Goal: Information Seeking & Learning: Learn about a topic

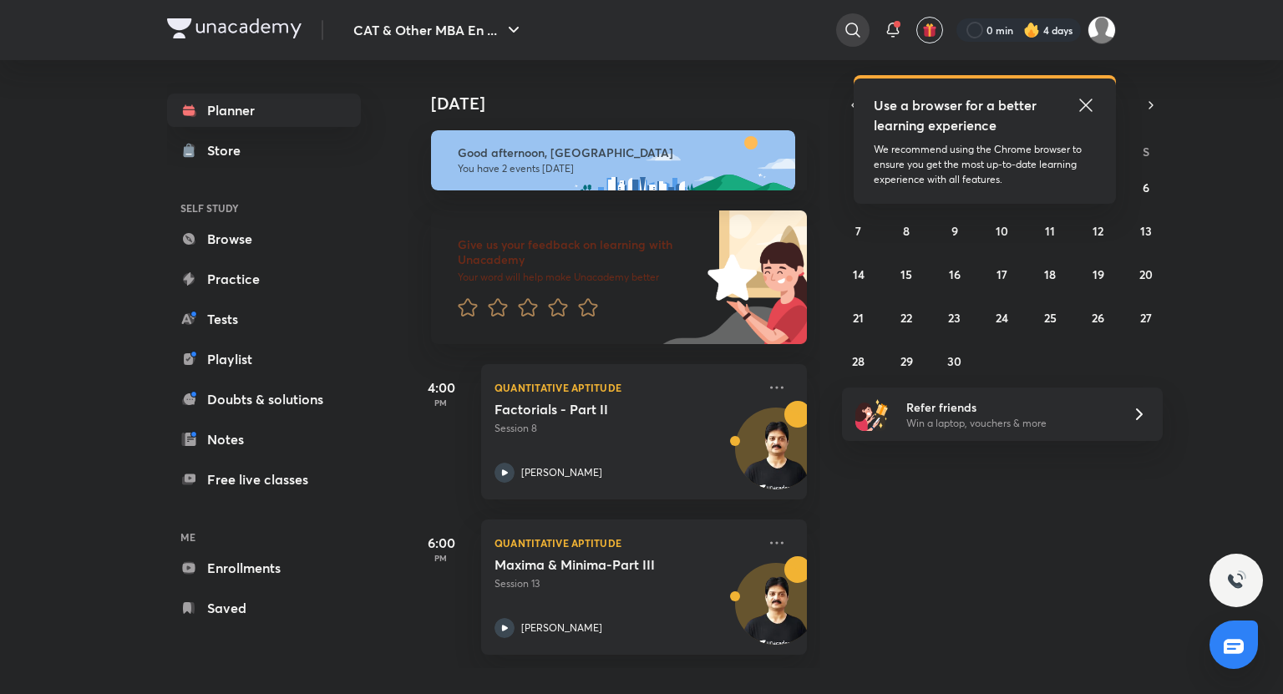
click at [850, 40] on div at bounding box center [852, 29] width 33 height 33
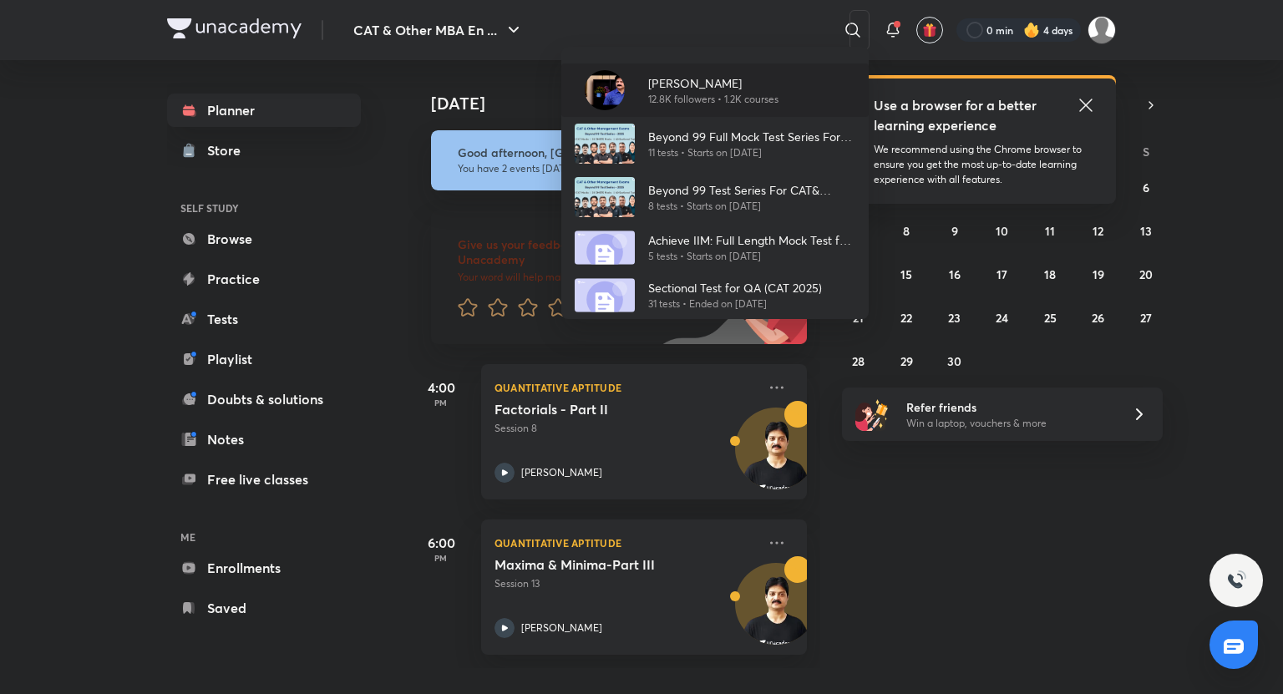
click at [711, 74] on p "[PERSON_NAME]" at bounding box center [713, 83] width 130 height 18
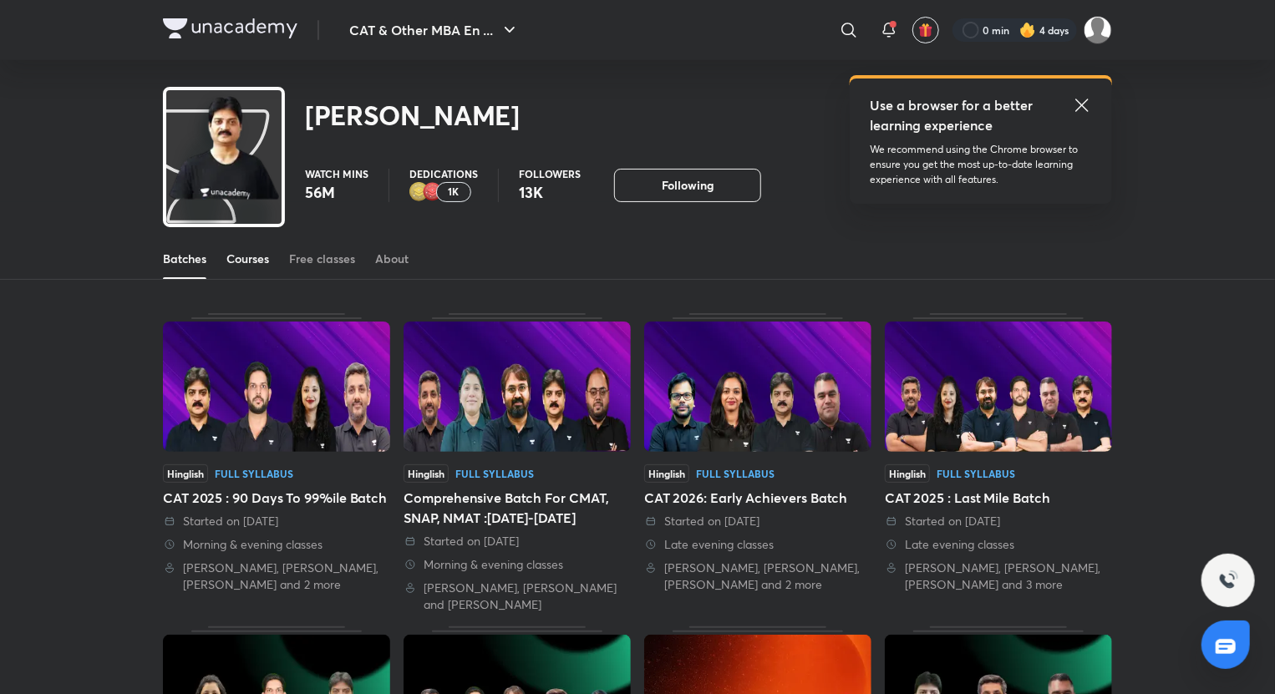
click at [244, 246] on link "Courses" at bounding box center [247, 259] width 43 height 40
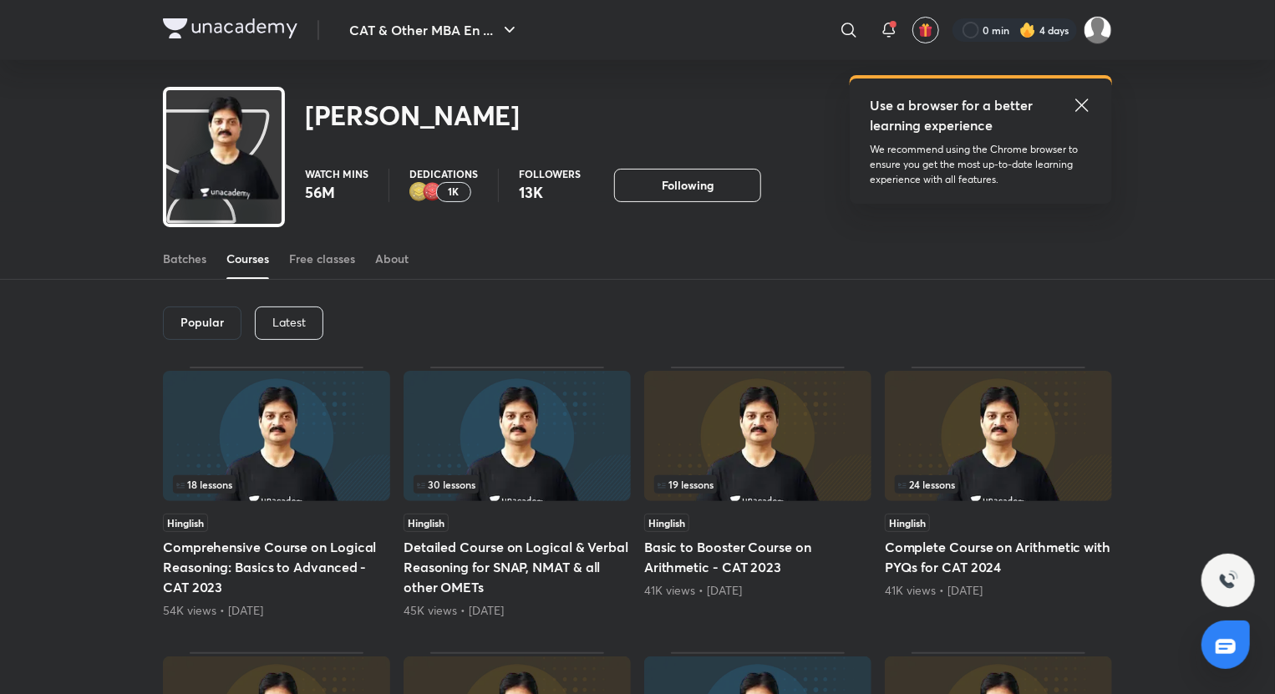
click at [316, 322] on div "Latest" at bounding box center [289, 323] width 69 height 33
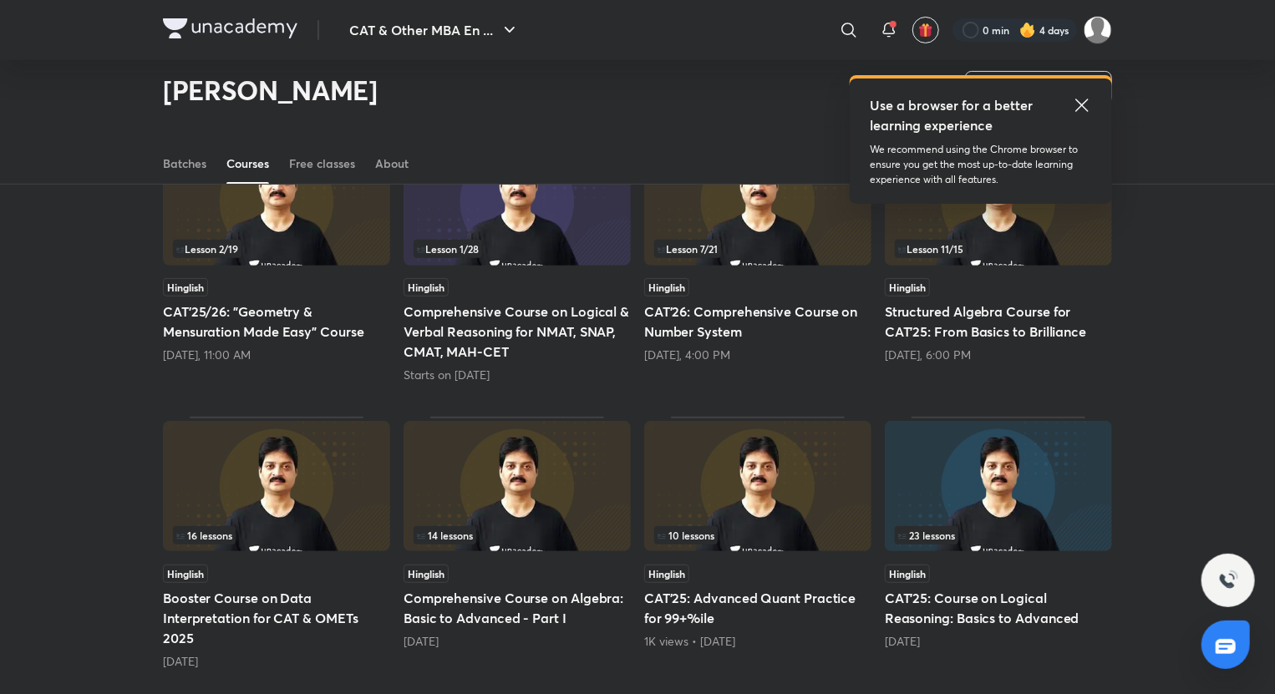
scroll to position [185, 0]
click at [559, 329] on h5 "Comprehensive Course on Logical & Verbal Reasoning for NMAT, SNAP, CMAT, MAH-CET" at bounding box center [517, 332] width 227 height 60
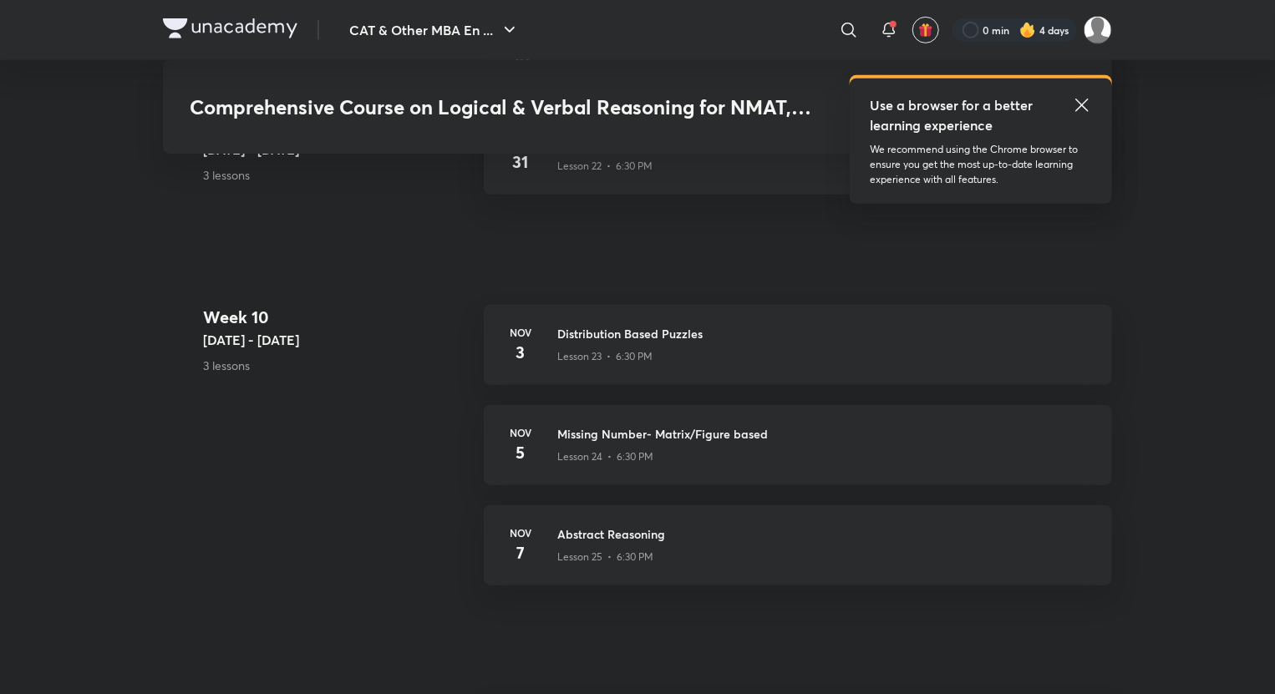
scroll to position [4100, 0]
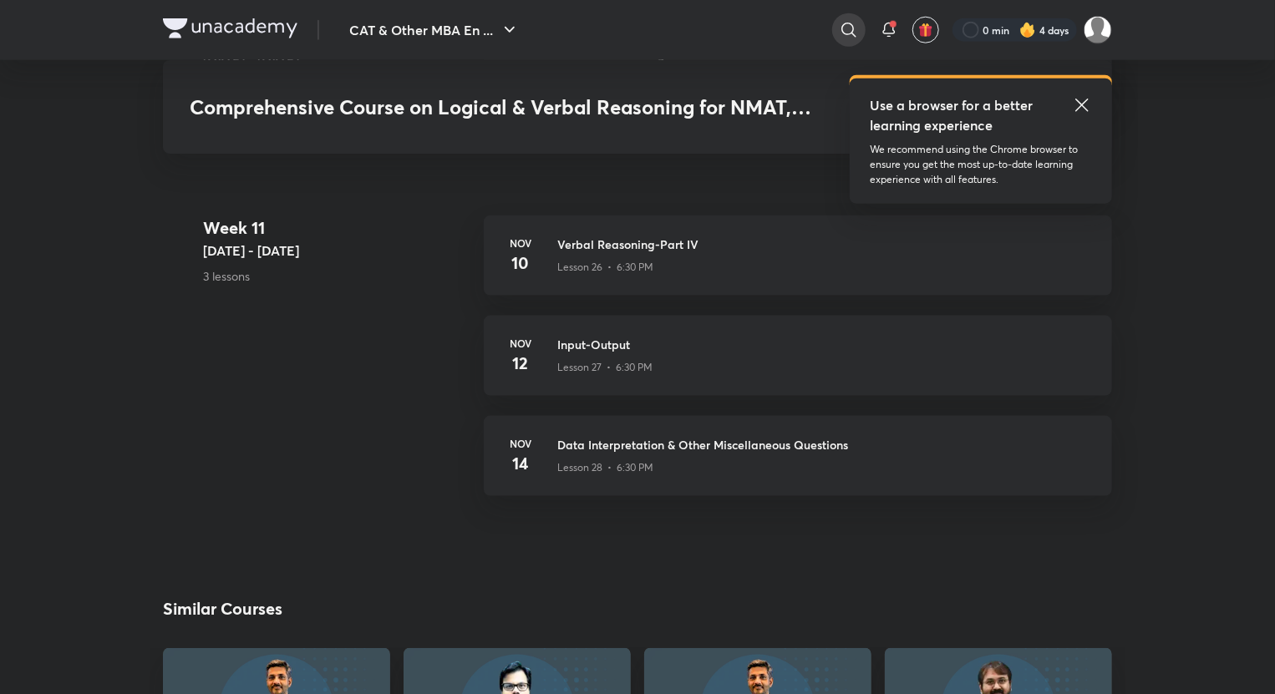
click at [849, 33] on icon at bounding box center [848, 30] width 14 height 14
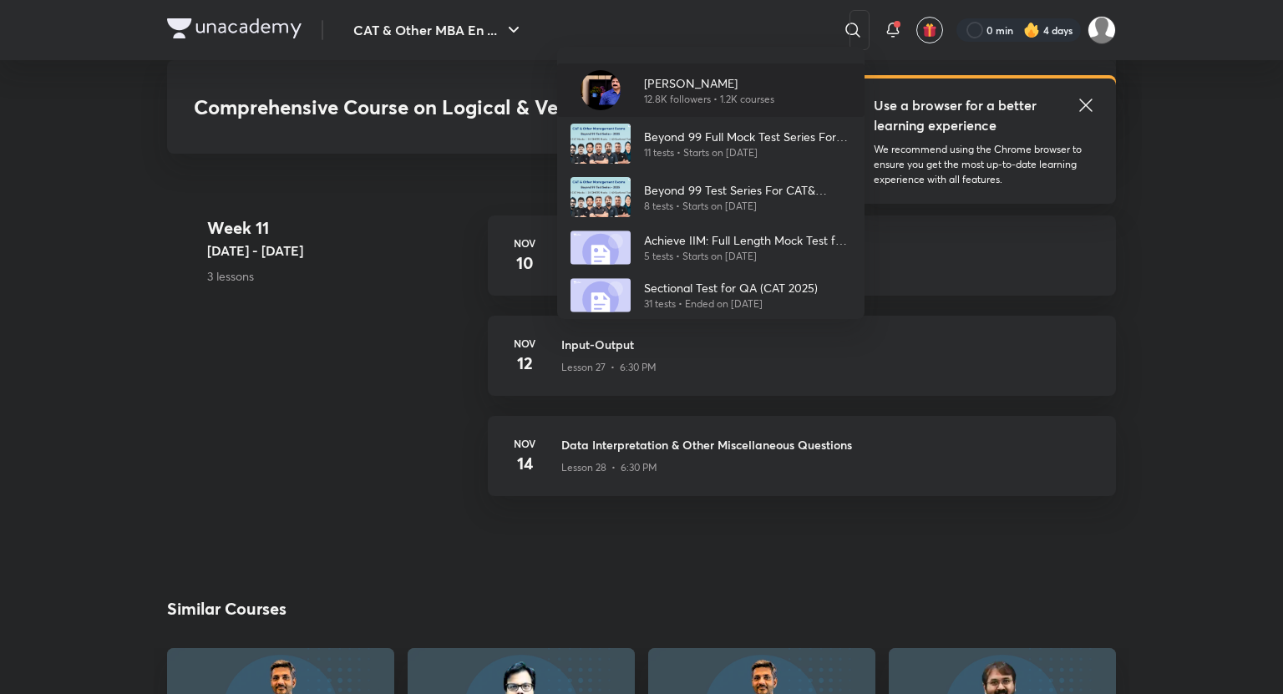
click at [701, 87] on p "[PERSON_NAME]" at bounding box center [709, 83] width 130 height 18
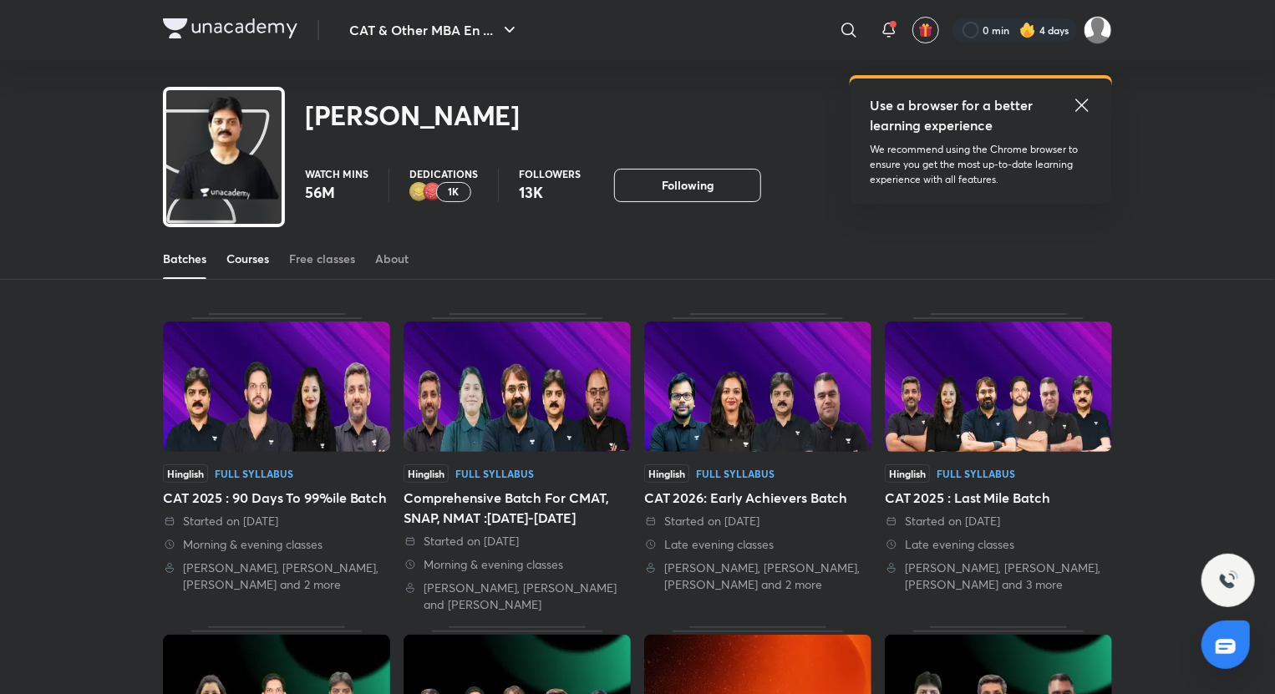
click at [240, 267] on div "Courses" at bounding box center [247, 259] width 43 height 17
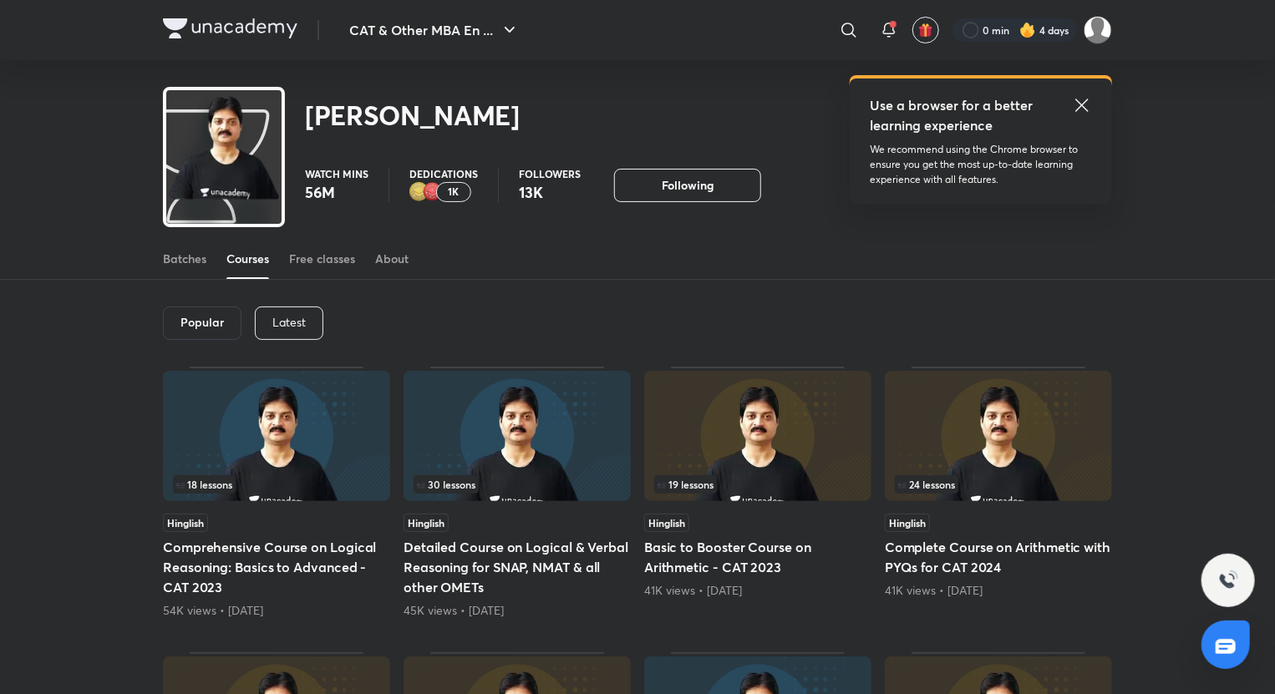
click at [291, 327] on p "Latest" at bounding box center [288, 322] width 33 height 13
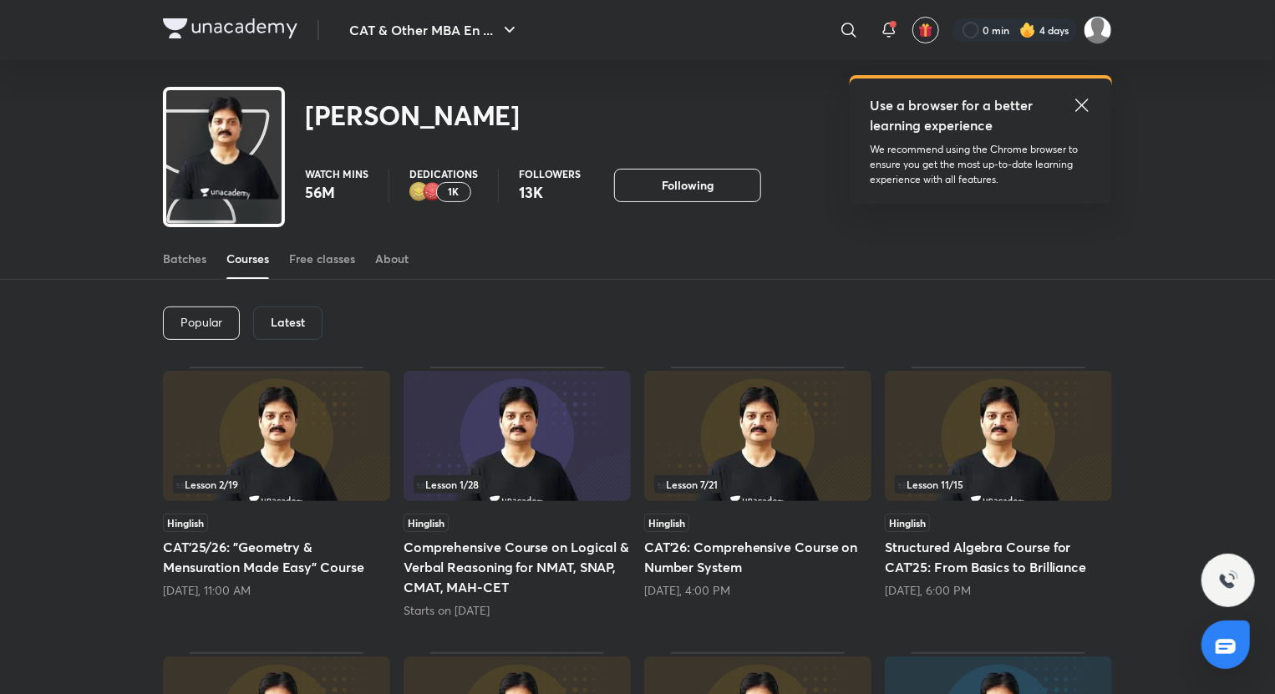
click at [357, 561] on h5 "CAT'25/26: "Geometry & Mensuration Made Easy" Course" at bounding box center [276, 557] width 227 height 40
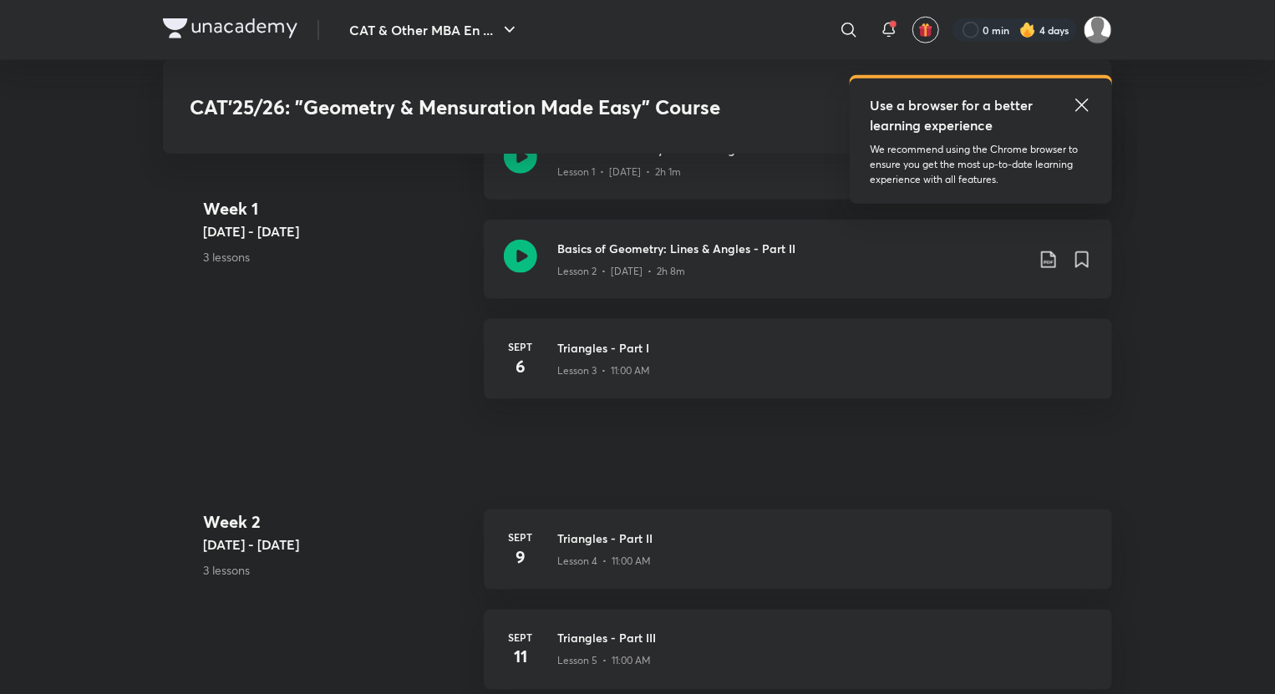
scroll to position [952, 0]
click at [1044, 256] on icon at bounding box center [1048, 260] width 20 height 20
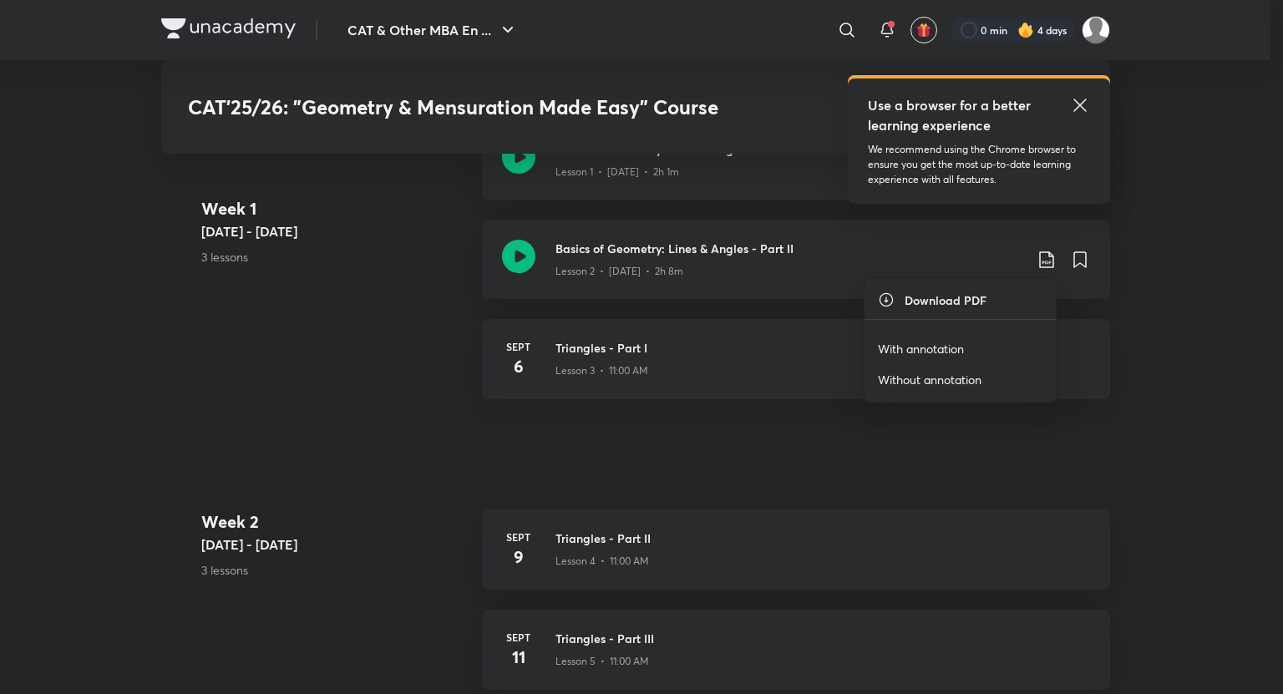
click at [911, 358] on li "With annotation" at bounding box center [960, 348] width 191 height 31
click at [921, 348] on p "With annotation" at bounding box center [921, 349] width 86 height 18
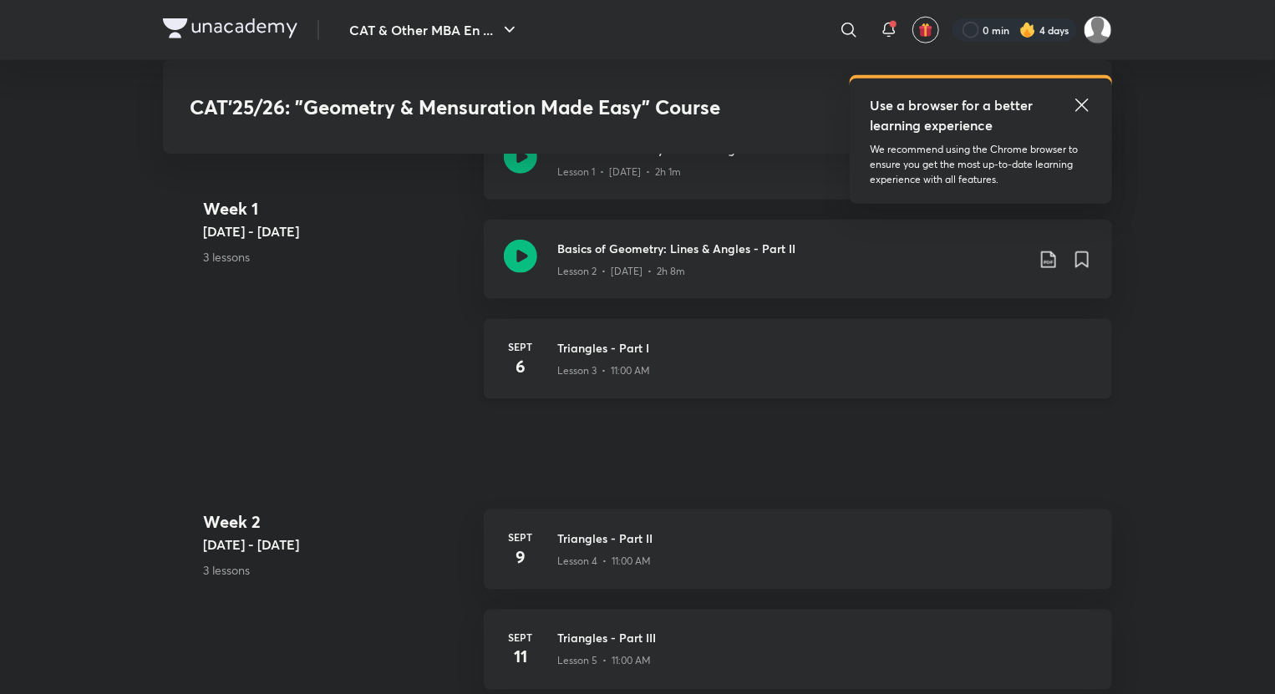
scroll to position [761, 0]
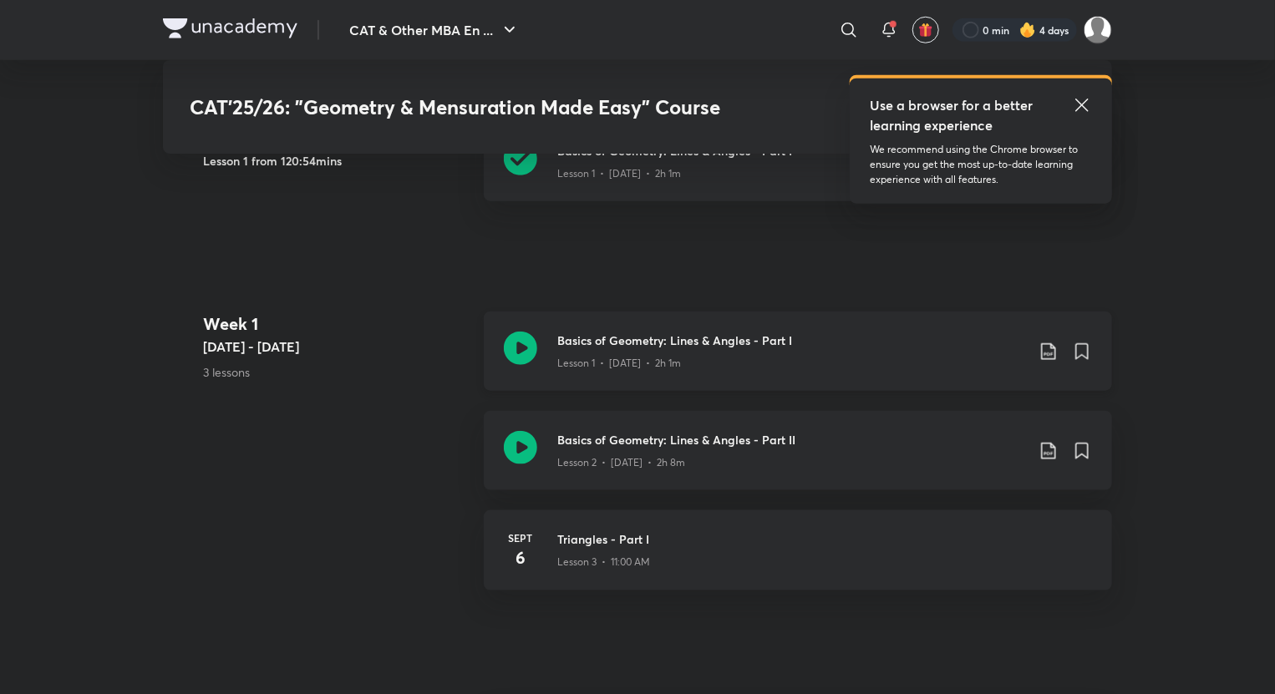
click at [1053, 353] on icon at bounding box center [1048, 352] width 20 height 20
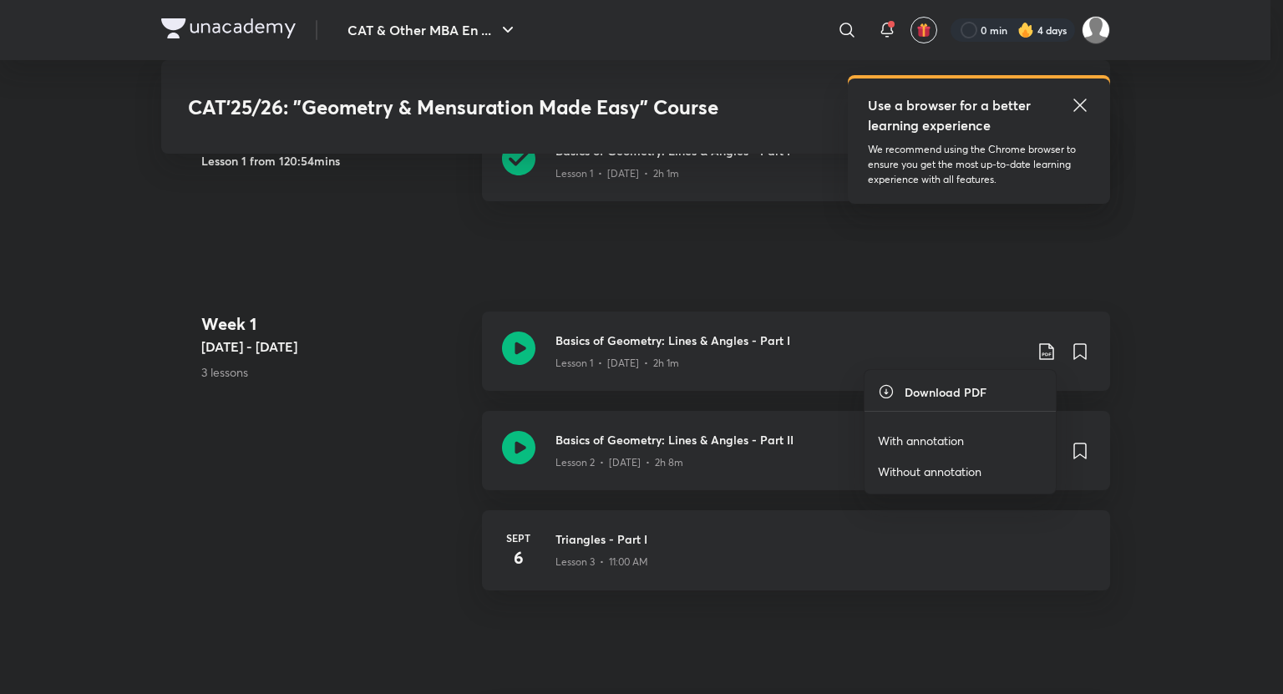
click at [944, 439] on p "With annotation" at bounding box center [921, 441] width 86 height 18
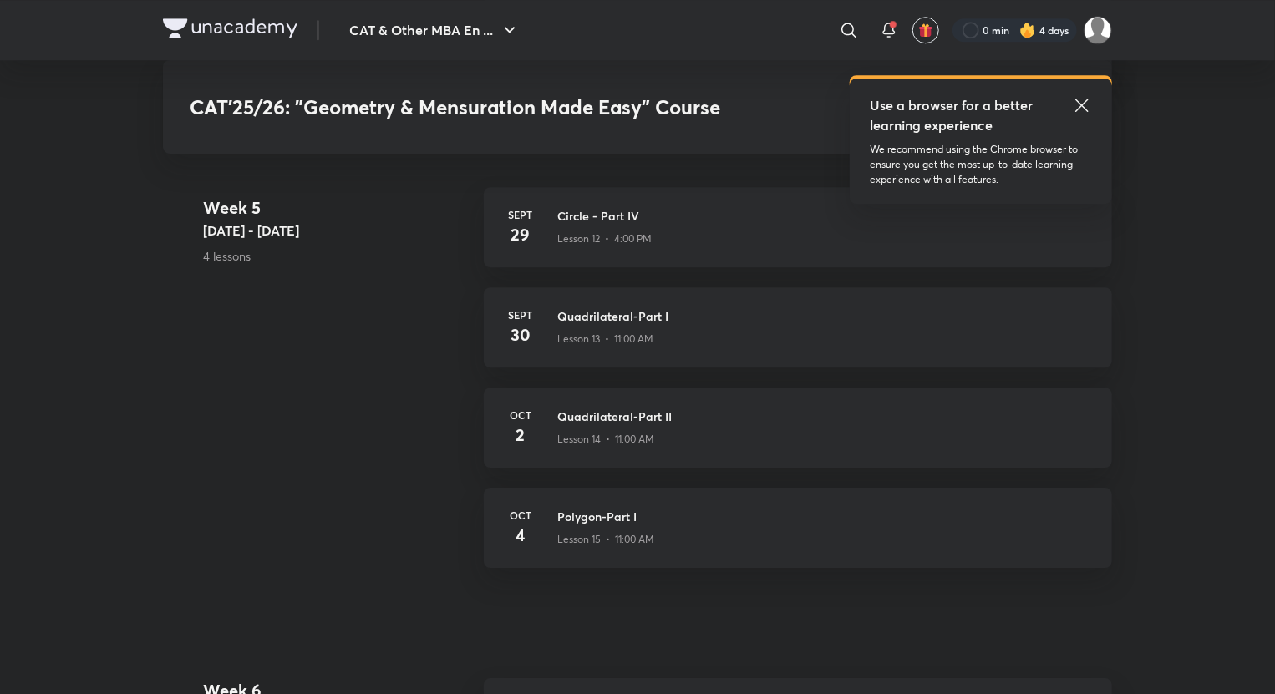
scroll to position [2252, 0]
